Goal: Check status: Check status

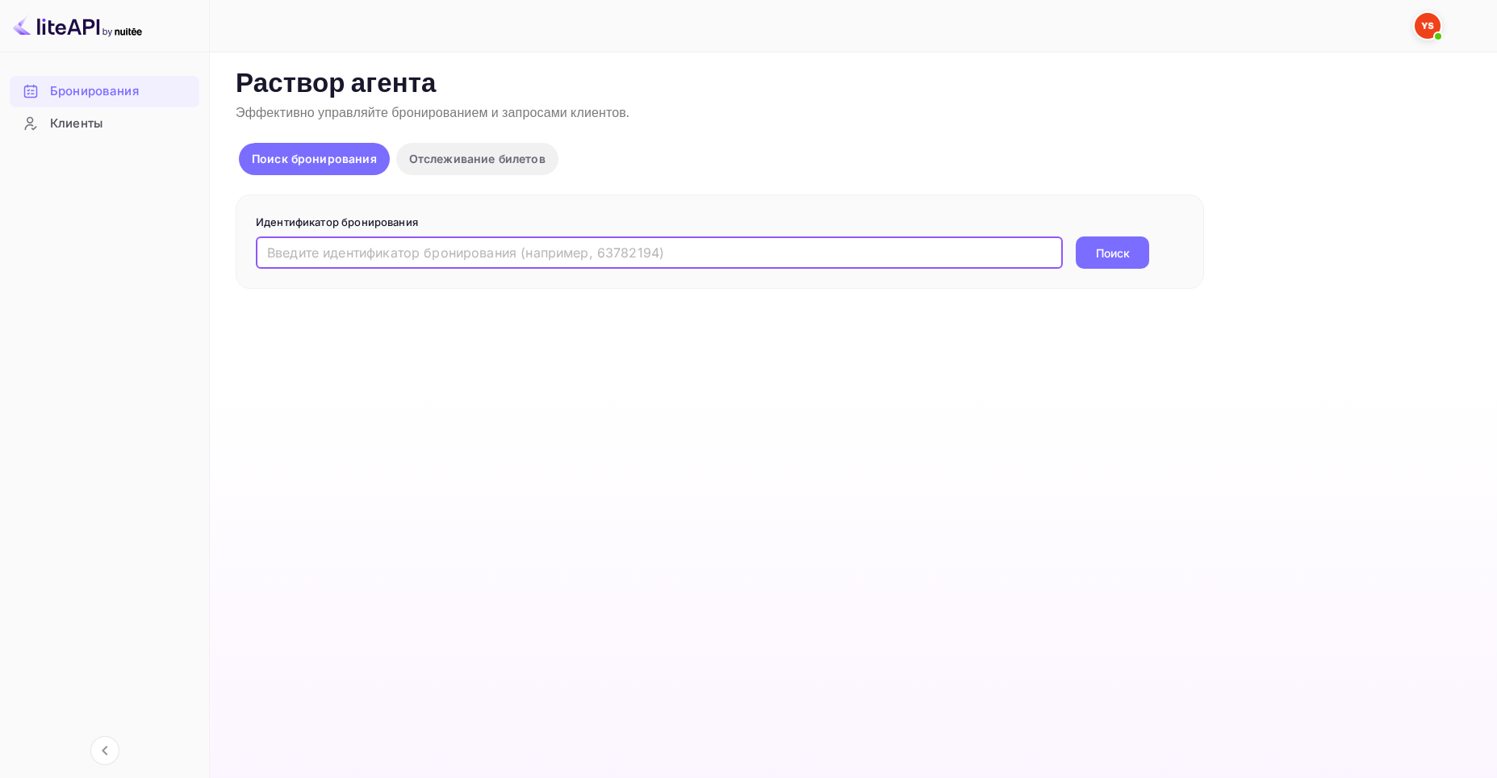
paste input "9291508"
type input "9291508"
click at [1112, 252] on ya-tr-span "Поиск" at bounding box center [1113, 253] width 34 height 17
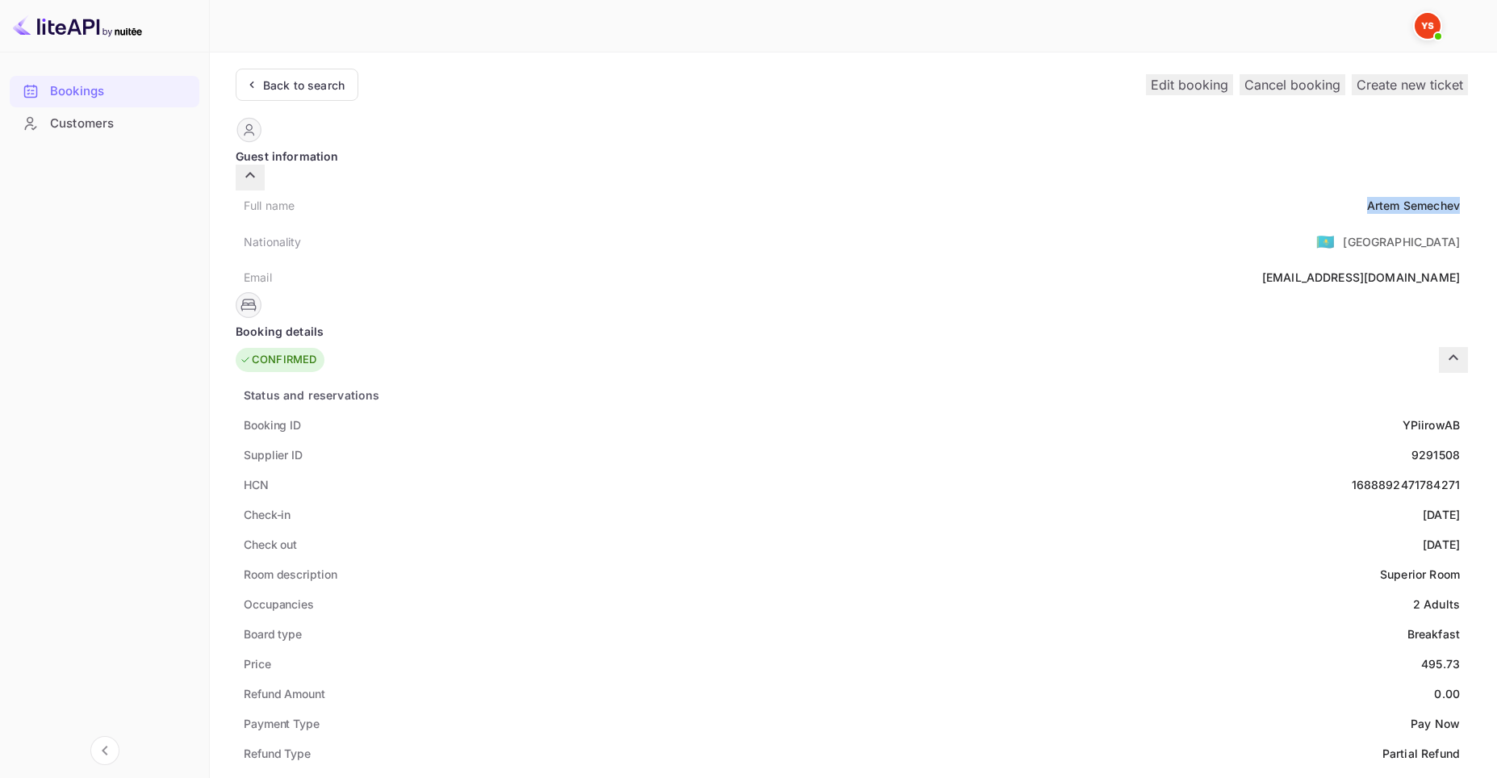
drag, startPoint x: 736, startPoint y: 195, endPoint x: 833, endPoint y: 196, distance: 96.9
click at [833, 196] on div "Full name [PERSON_NAME]" at bounding box center [852, 205] width 1232 height 30
copy div "[PERSON_NAME]"
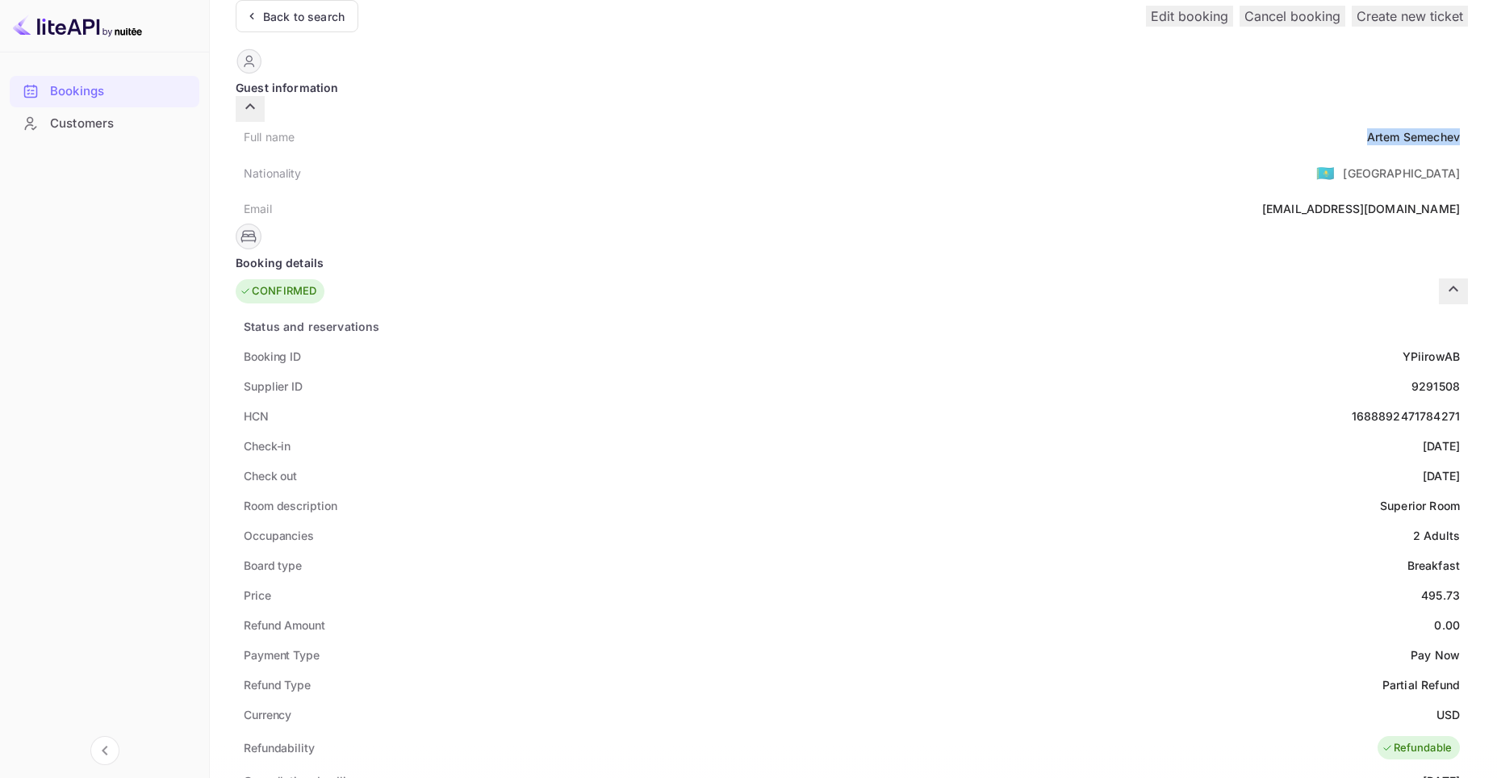
scroll to position [161, 0]
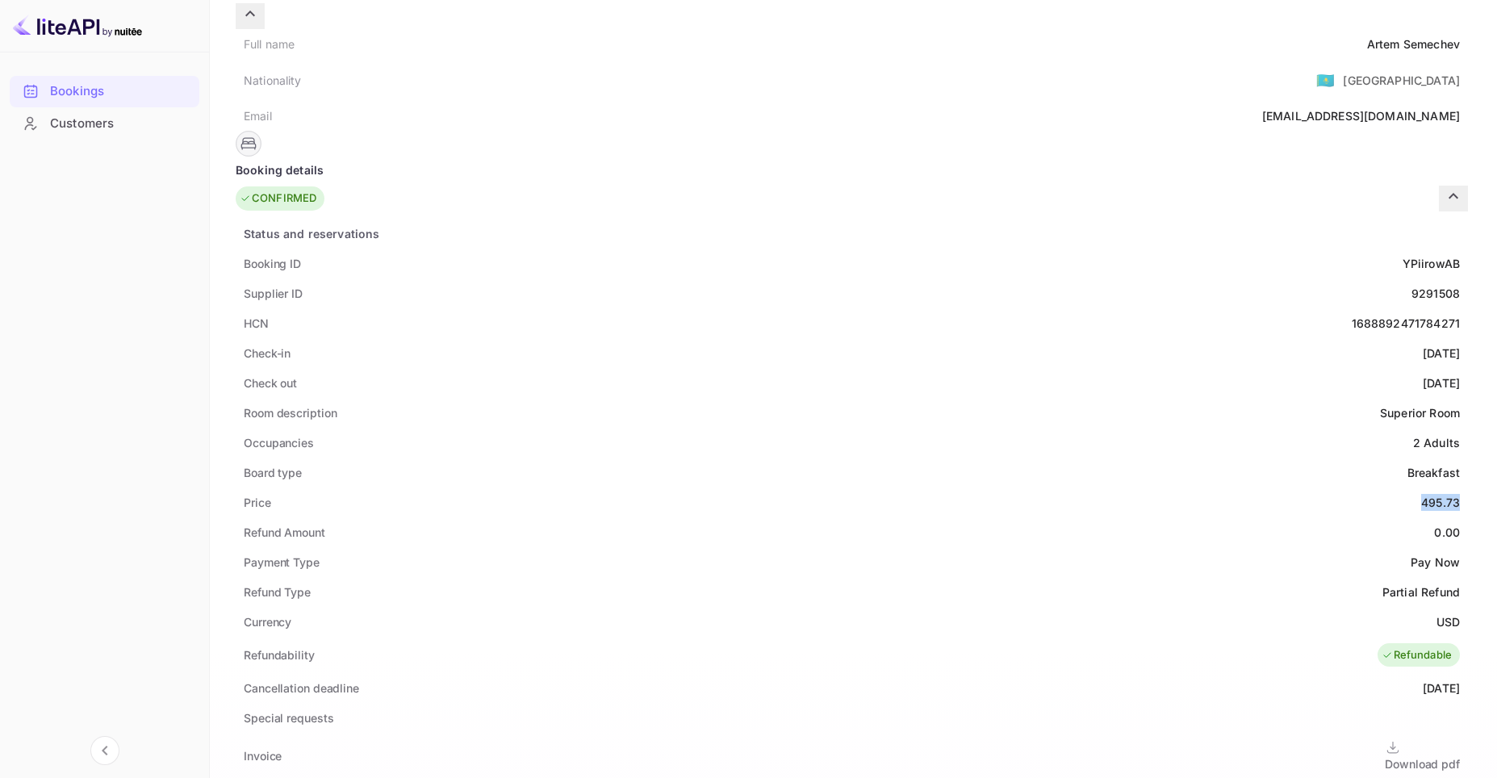
drag, startPoint x: 789, startPoint y: 479, endPoint x: 829, endPoint y: 482, distance: 39.7
click at [829, 487] on div "Price 495.73" at bounding box center [852, 502] width 1232 height 30
copy div "495.73"
drag, startPoint x: 807, startPoint y: 596, endPoint x: 830, endPoint y: 596, distance: 22.6
click at [1437, 615] on ya-tr-span "USD" at bounding box center [1448, 622] width 23 height 14
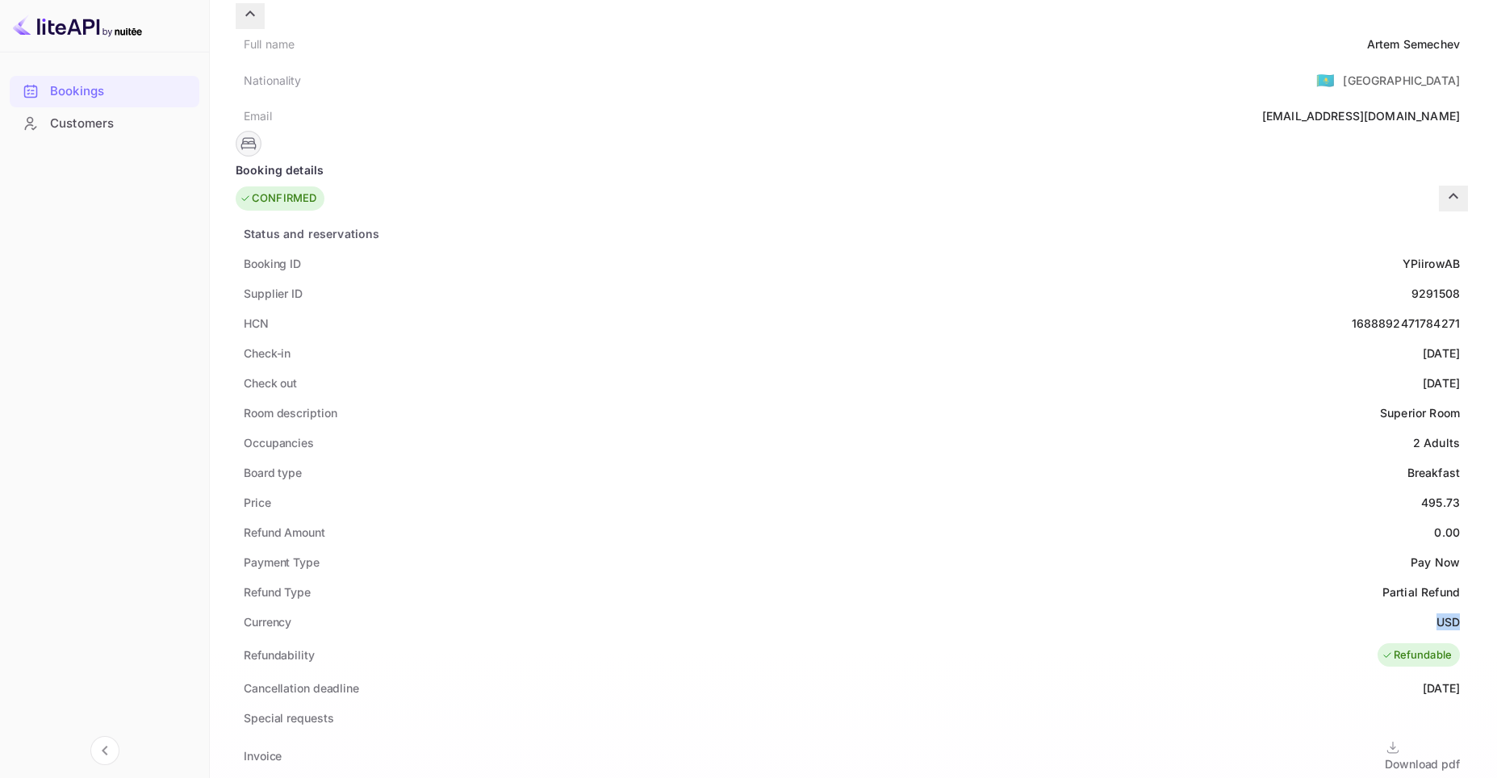
copy ya-tr-span "USD"
